Goal: Find specific page/section: Find specific page/section

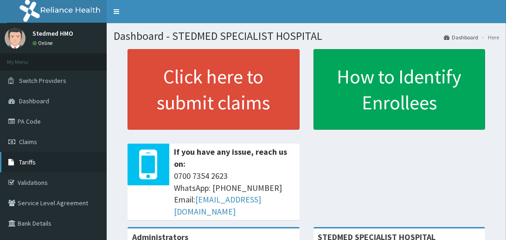
click at [43, 158] on link "Tariffs" at bounding box center [53, 162] width 107 height 20
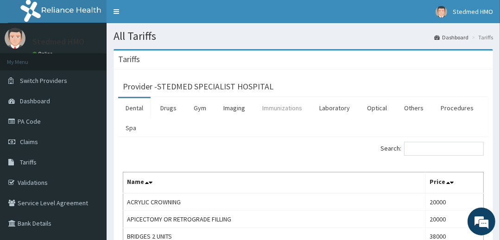
click at [279, 111] on link "Immunizations" at bounding box center [282, 107] width 55 height 19
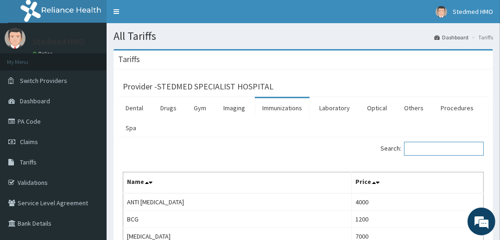
click at [423, 152] on input "Search:" at bounding box center [444, 149] width 80 height 14
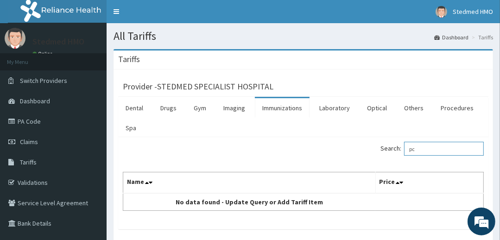
type input "p"
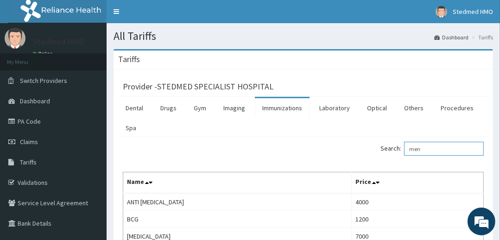
type input "meni"
